Goal: Find specific page/section: Find specific page/section

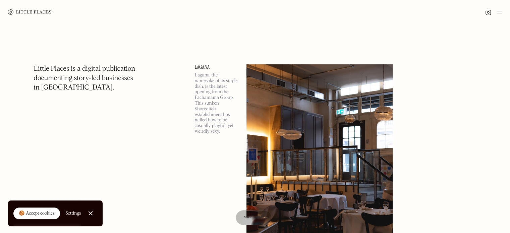
click at [43, 216] on div "🍪 Accept cookies" at bounding box center [37, 213] width 36 height 7
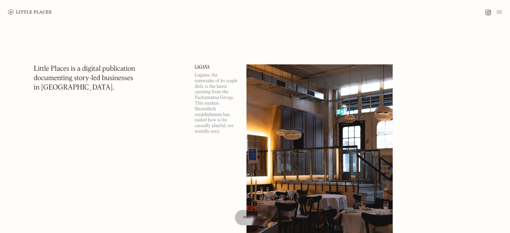
click at [252, 219] on span "Map view" at bounding box center [253, 218] width 20 height 4
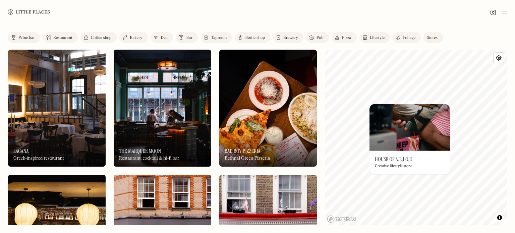
click at [407, 151] on div "© Mapbox © OpenStreetMap Improve this map On Our Radar House of A.E.I.O.U Creat…" at bounding box center [416, 137] width 182 height 175
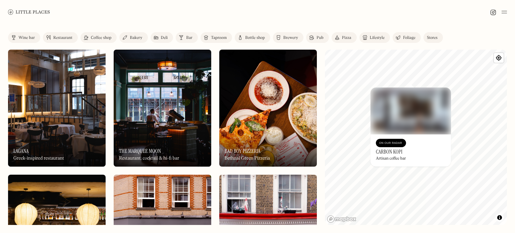
click at [57, 37] on div "Restaurant" at bounding box center [62, 38] width 19 height 4
